Goal: Transaction & Acquisition: Purchase product/service

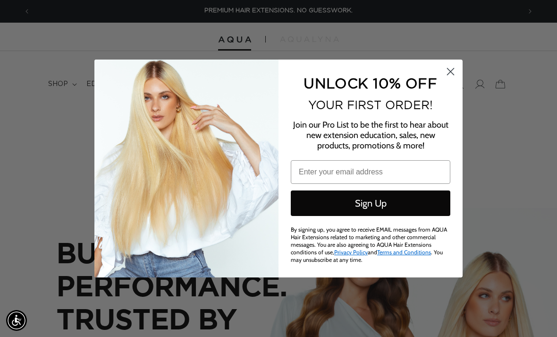
click at [453, 73] on icon "Close dialog" at bounding box center [451, 71] width 7 height 7
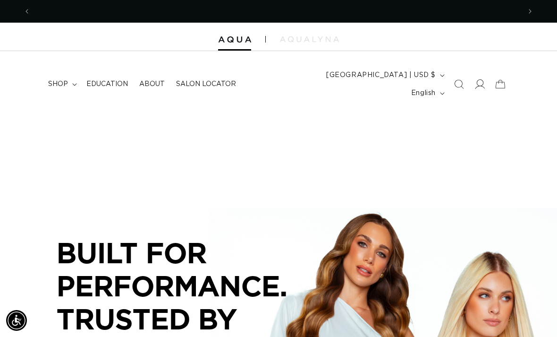
scroll to position [0, 490]
click at [481, 81] on icon at bounding box center [479, 84] width 10 height 10
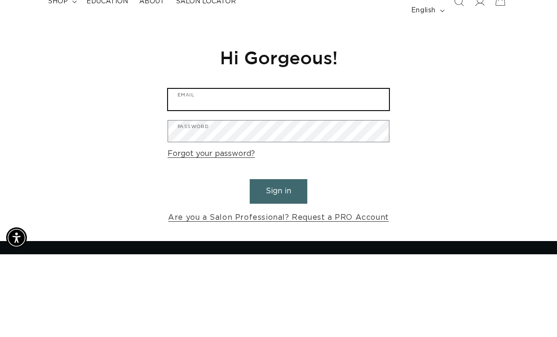
type input "[EMAIL_ADDRESS][DOMAIN_NAME]"
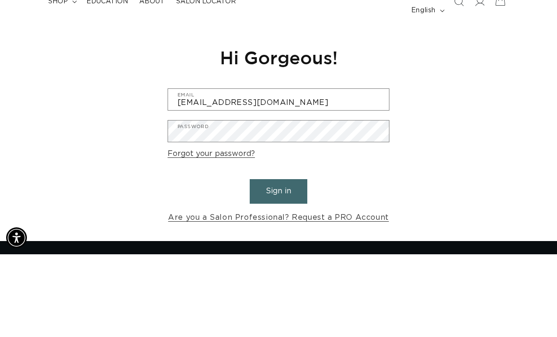
click at [279, 262] on button "Sign in" at bounding box center [279, 274] width 58 height 24
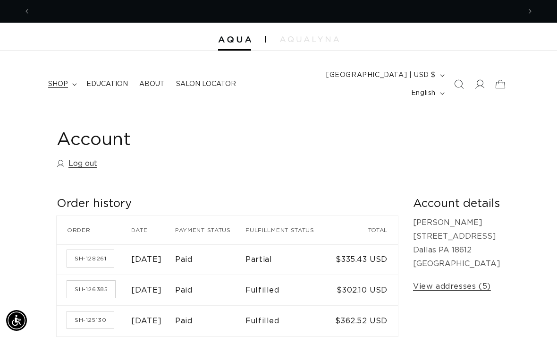
scroll to position [0, 490]
click at [62, 80] on span "shop" at bounding box center [58, 84] width 20 height 8
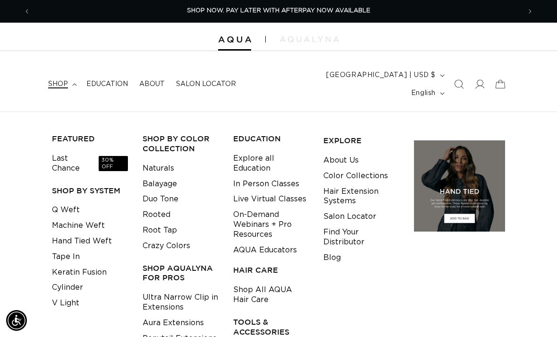
click at [57, 80] on span "shop" at bounding box center [58, 84] width 20 height 8
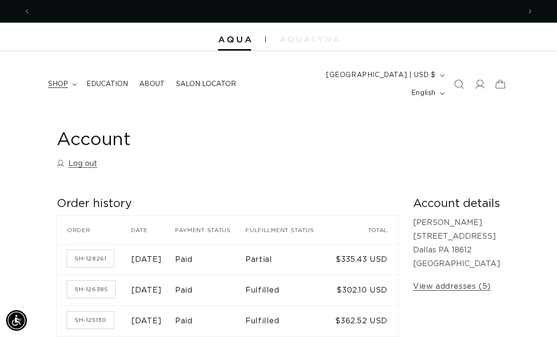
scroll to position [0, 980]
click at [58, 80] on span "shop" at bounding box center [58, 84] width 20 height 8
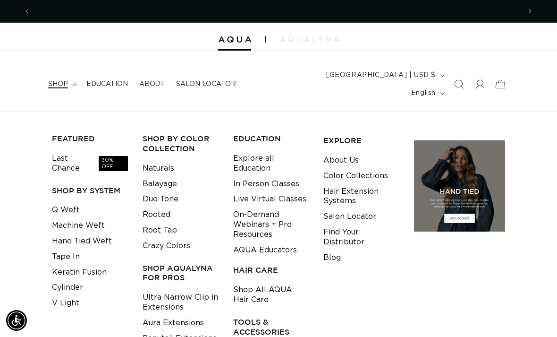
scroll to position [0, 490]
click at [65, 202] on link "Q Weft" at bounding box center [66, 210] width 28 height 16
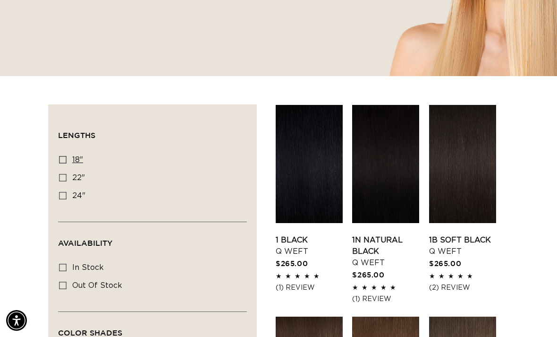
click at [62, 156] on icon at bounding box center [63, 160] width 8 height 8
click at [62, 156] on input "18" 18" (5 products)" at bounding box center [63, 160] width 8 height 8
checkbox input "true"
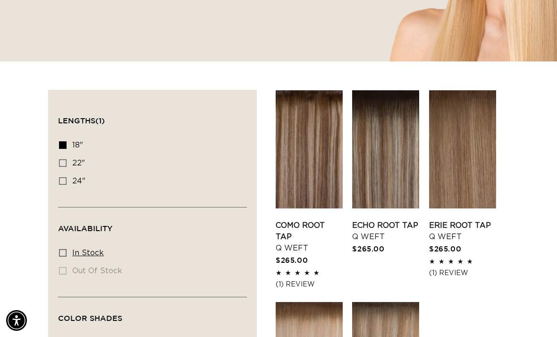
scroll to position [0, 490]
click at [63, 249] on icon at bounding box center [63, 253] width 8 height 8
click at [63, 249] on input "In stock In stock (5 products)" at bounding box center [63, 253] width 8 height 8
checkbox input "true"
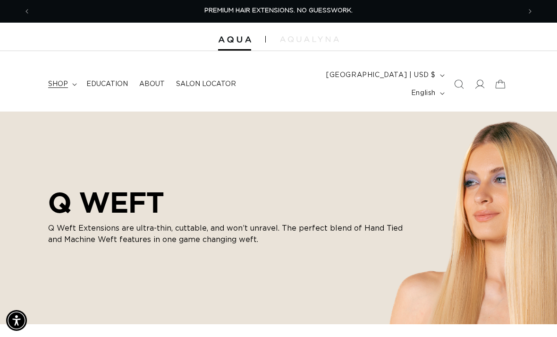
click at [60, 83] on summary "shop" at bounding box center [61, 84] width 38 height 20
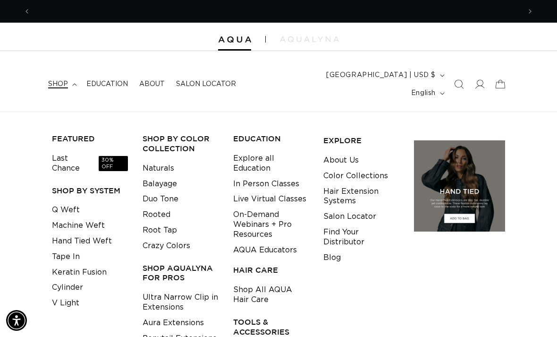
scroll to position [0, 490]
click at [99, 233] on link "Hand Tied Weft" at bounding box center [82, 241] width 60 height 16
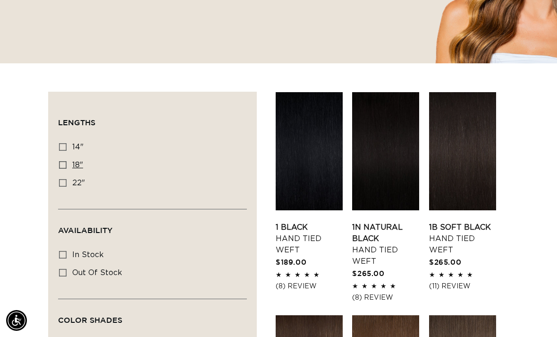
scroll to position [0, 490]
click at [66, 156] on label "18" 18" (35 products)" at bounding box center [149, 165] width 181 height 18
click at [66, 161] on input "18" 18" (35 products)" at bounding box center [63, 165] width 8 height 8
checkbox input "true"
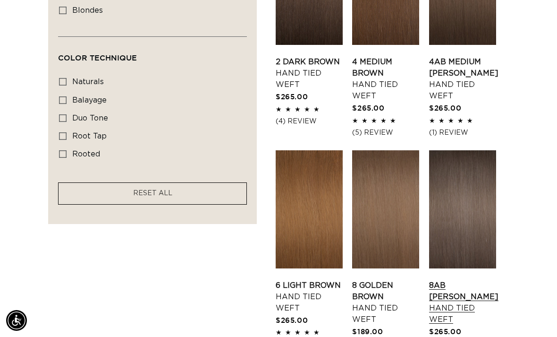
click at [474, 279] on link "8AB Ash Brown Hand Tied Weft" at bounding box center [463, 301] width 69 height 45
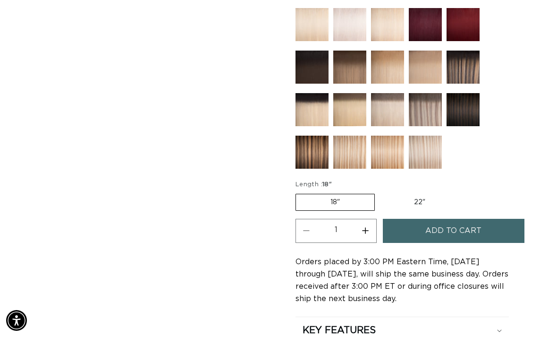
click at [418, 194] on label "22" Variant sold out or unavailable" at bounding box center [420, 202] width 80 height 16
click at [380, 192] on input "22" Variant sold out or unavailable" at bounding box center [380, 192] width 0 height 0
radio input "true"
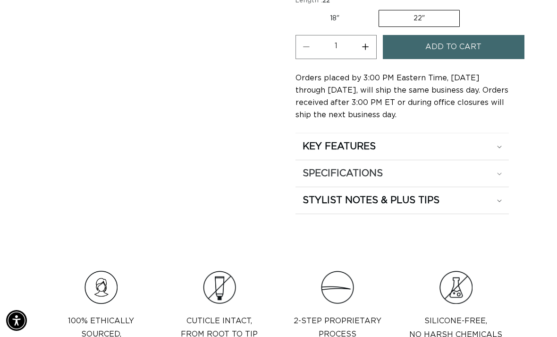
scroll to position [0, 490]
click at [496, 167] on div "SPECIFICATIONS" at bounding box center [402, 173] width 199 height 12
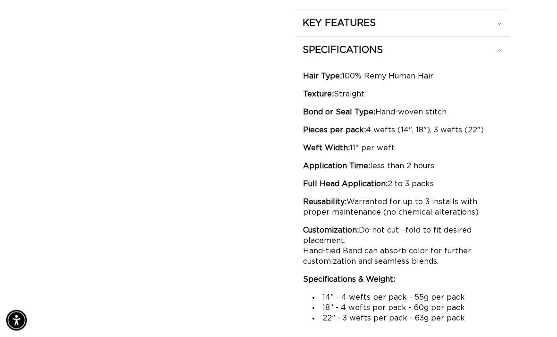
scroll to position [0, 0]
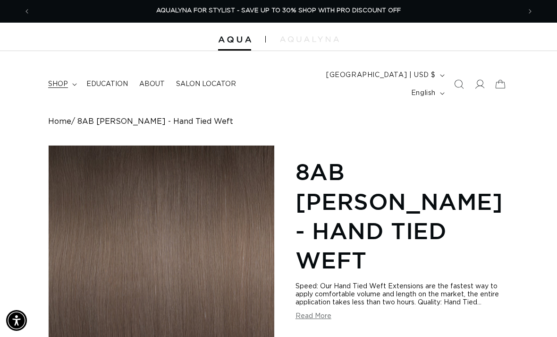
click at [62, 80] on span "shop" at bounding box center [58, 84] width 20 height 8
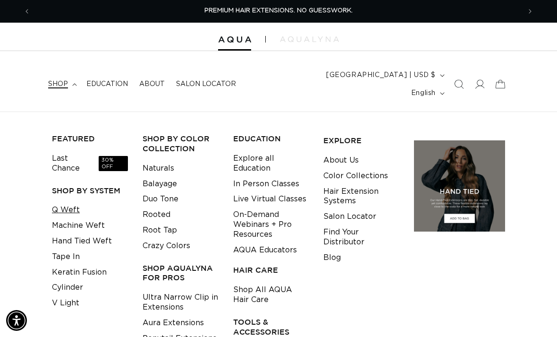
click at [69, 202] on link "Q Weft" at bounding box center [66, 210] width 28 height 16
drag, startPoint x: 60, startPoint y: 54, endPoint x: 60, endPoint y: 79, distance: 25.0
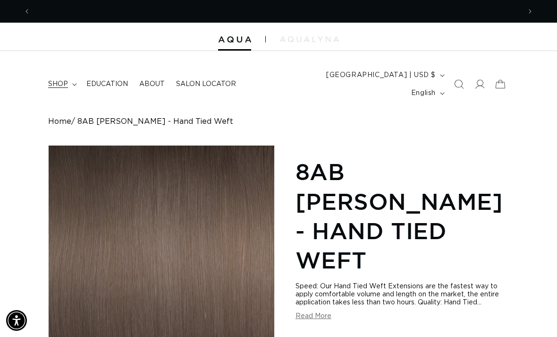
scroll to position [0, 980]
click at [61, 80] on span "shop" at bounding box center [58, 84] width 20 height 8
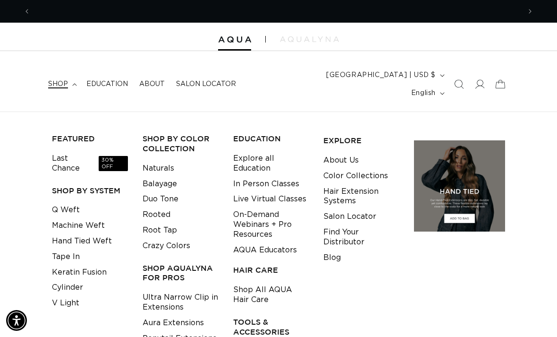
scroll to position [0, 0]
click at [89, 233] on link "Hand Tied Weft" at bounding box center [82, 241] width 60 height 16
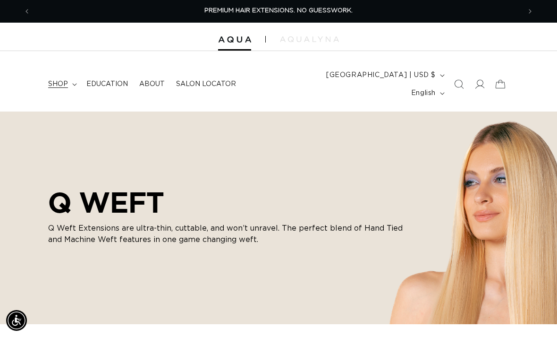
click at [62, 81] on summary "shop" at bounding box center [61, 84] width 38 height 20
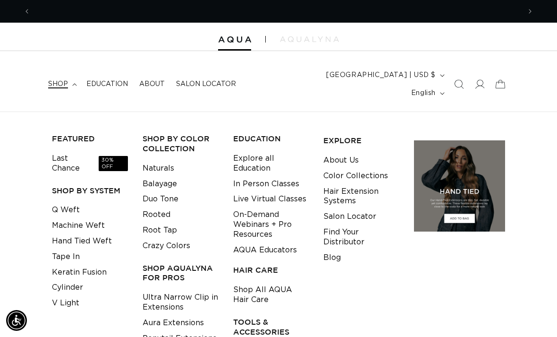
scroll to position [0, 490]
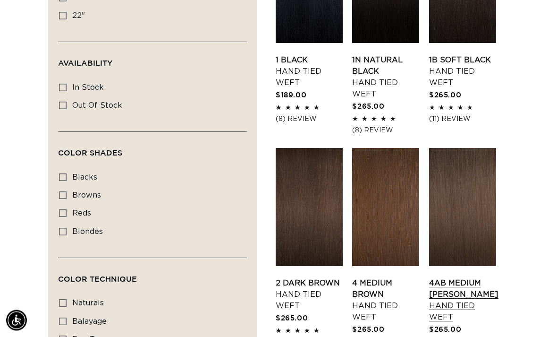
scroll to position [428, 0]
click at [468, 277] on link "4AB Medium Ash Brown Hand Tied Weft" at bounding box center [463, 299] width 69 height 45
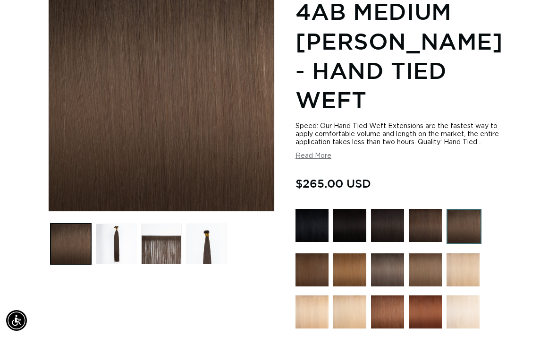
click at [303, 152] on button "Read More" at bounding box center [314, 156] width 36 height 8
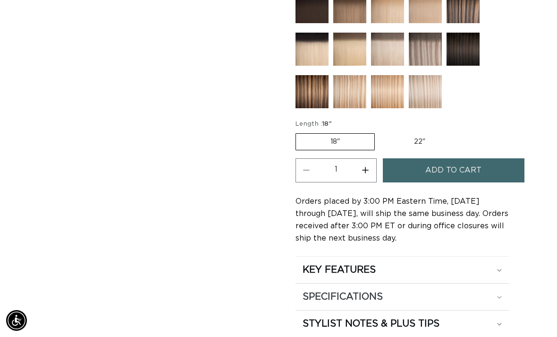
scroll to position [0, 490]
click at [499, 296] on icon at bounding box center [499, 297] width 5 height 3
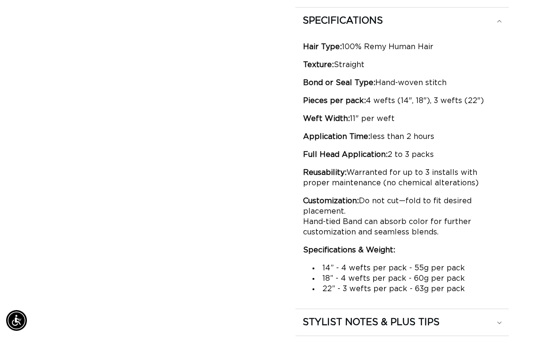
scroll to position [0, 0]
